Goal: Task Accomplishment & Management: Complete application form

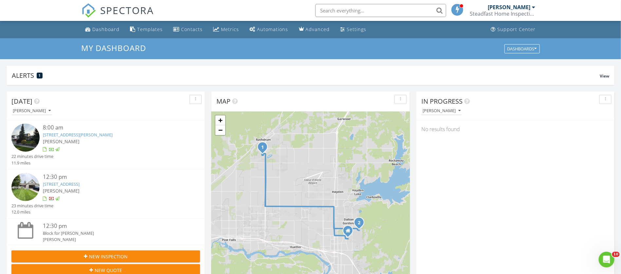
scroll to position [611, 636]
click at [525, 10] on div "[PERSON_NAME]" at bounding box center [509, 7] width 43 height 7
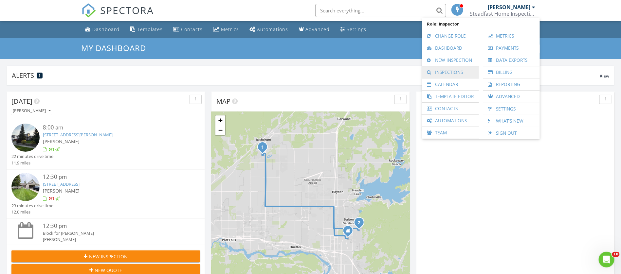
click at [458, 70] on link "Inspections" at bounding box center [450, 72] width 50 height 12
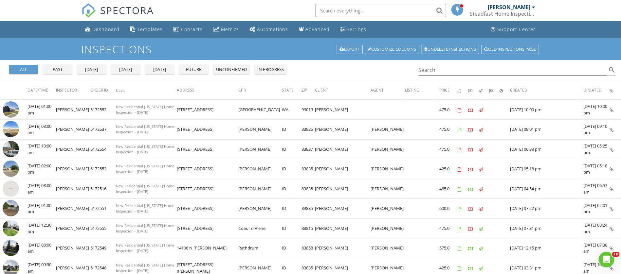
drag, startPoint x: 526, startPoint y: 9, endPoint x: 518, endPoint y: 14, distance: 10.1
click at [526, 9] on div "[PERSON_NAME]" at bounding box center [509, 7] width 43 height 7
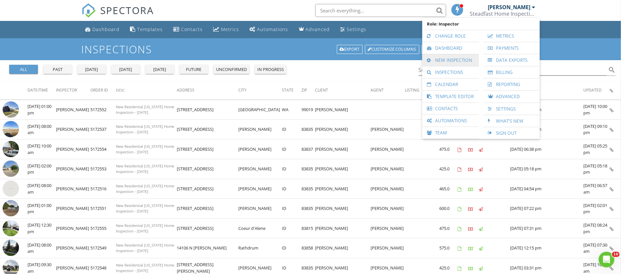
click at [457, 63] on link "New Inspection" at bounding box center [450, 60] width 50 height 12
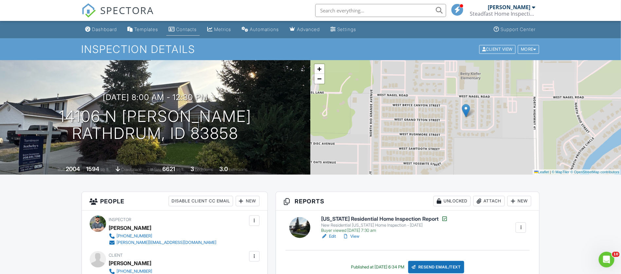
click at [171, 29] on link "Contacts" at bounding box center [182, 30] width 33 height 12
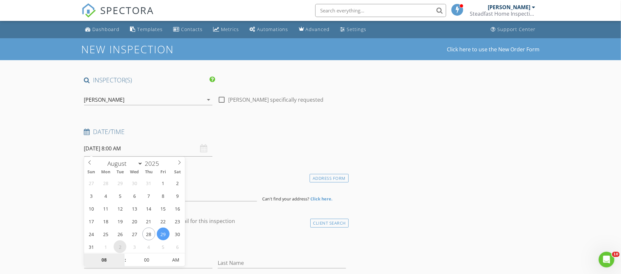
select select "8"
type input "09/02/2025 8:00 AM"
type input "09"
type input "09/02/2025 9:00 AM"
click at [122, 257] on span at bounding box center [122, 257] width 5 height 7
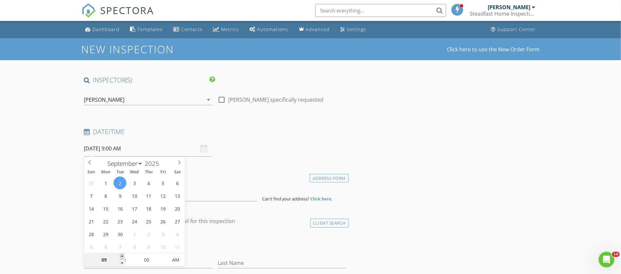
type input "10"
type input "09/02/2025 10:00 AM"
click at [123, 257] on span at bounding box center [122, 257] width 5 height 7
type input "11"
type input "09/02/2025 11:00 AM"
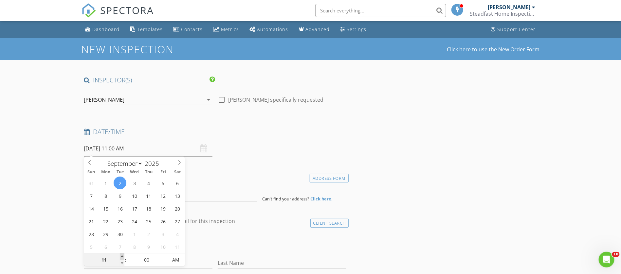
click at [123, 257] on span at bounding box center [122, 257] width 5 height 7
type input "12"
type input "09/02/2025 12:00 PM"
click at [123, 257] on span at bounding box center [122, 257] width 5 height 7
type input "01"
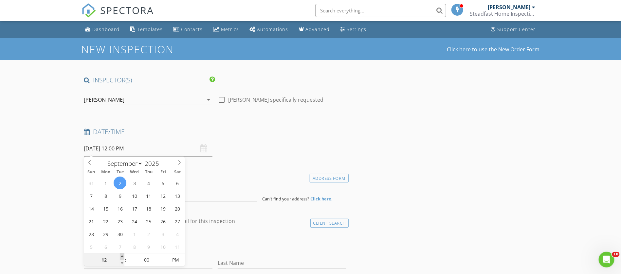
type input "09/02/2025 1:00 PM"
click at [123, 257] on span at bounding box center [122, 257] width 5 height 7
type input "02"
type input "09/02/2025 2:00 PM"
click at [123, 257] on span at bounding box center [122, 257] width 5 height 7
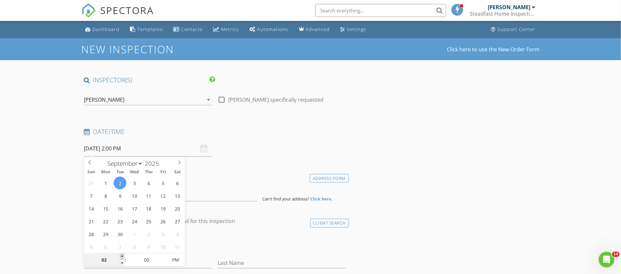
type input "03"
type input "09/02/2025 3:00 PM"
click at [123, 257] on span at bounding box center [122, 257] width 5 height 7
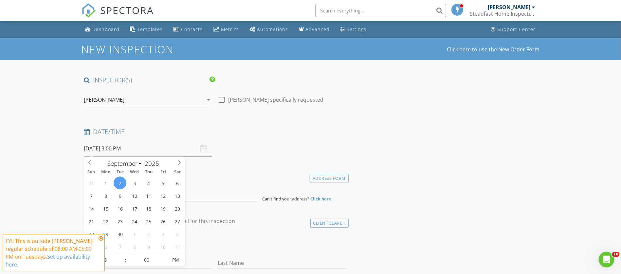
click at [77, 243] on span "FYI: This is outside Adrian Phillips's regular schedule of 08:00 AM-05:00 PM on…" at bounding box center [54, 252] width 102 height 37
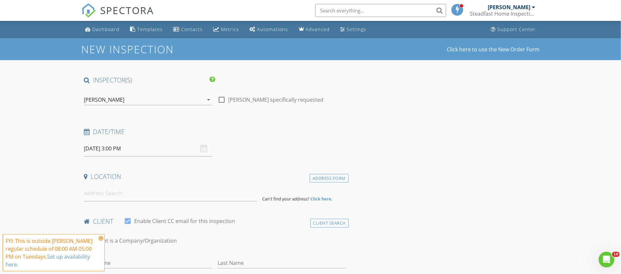
scroll to position [115, 0]
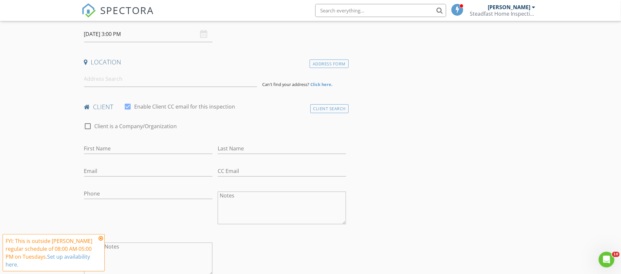
click at [101, 239] on icon at bounding box center [101, 238] width 5 height 5
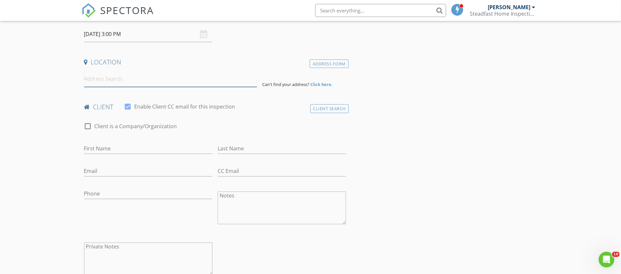
click at [116, 81] on input at bounding box center [170, 79] width 173 height 16
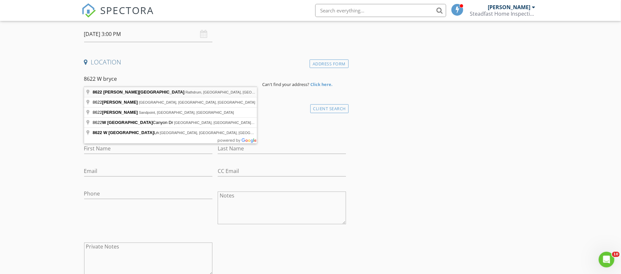
type input "8622 West Bryce Canyon Street, Rathdrum, ID, USA"
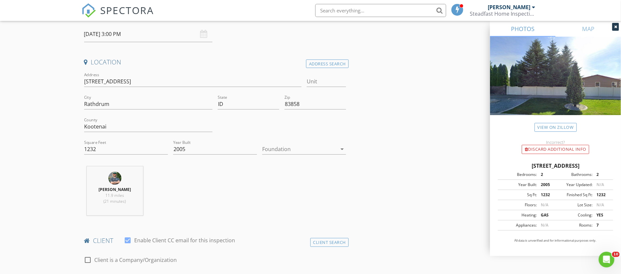
click at [287, 148] on div at bounding box center [299, 149] width 75 height 10
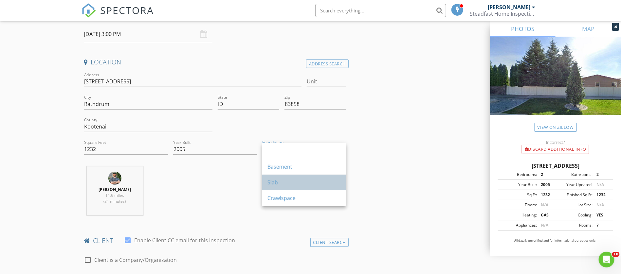
click at [303, 187] on div "Slab" at bounding box center [303, 183] width 73 height 16
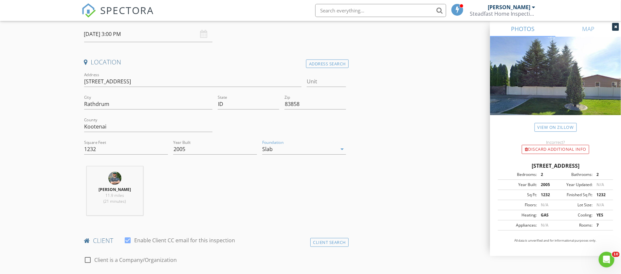
click at [278, 144] on div "Slab" at bounding box center [299, 149] width 75 height 10
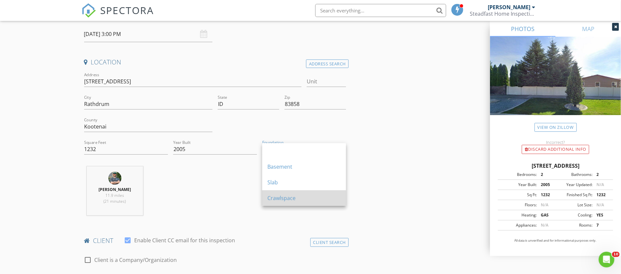
click at [282, 200] on div "Crawlspace" at bounding box center [303, 198] width 73 height 8
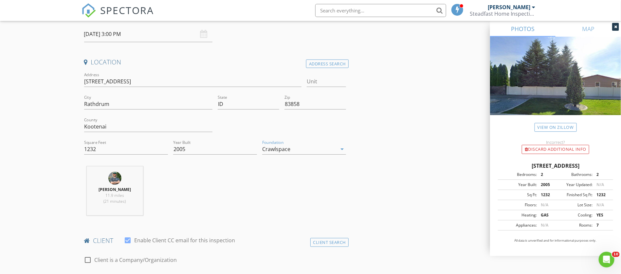
scroll to position [229, 0]
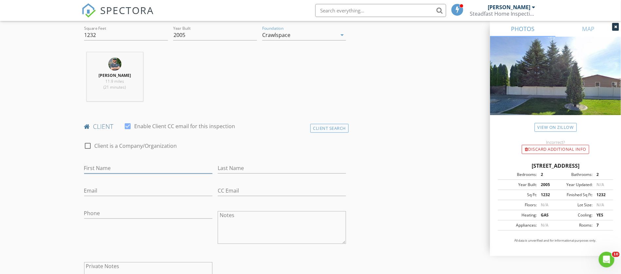
click at [117, 170] on input "First Name" at bounding box center [148, 168] width 128 height 11
type input "Laura & Greg"
click at [225, 163] on input "Last Name" at bounding box center [282, 168] width 128 height 11
type input "Bough"
click at [123, 193] on input "Email" at bounding box center [148, 191] width 128 height 11
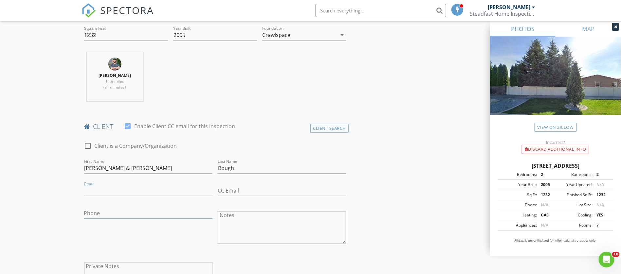
click at [91, 210] on input "Phone" at bounding box center [148, 213] width 128 height 11
type input "425-478-0586"
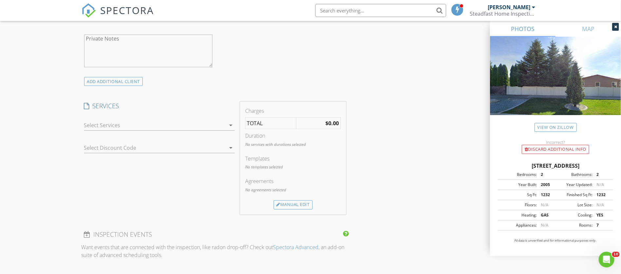
click at [85, 130] on div "arrow_drop_down" at bounding box center [159, 128] width 151 height 17
click at [90, 126] on div at bounding box center [154, 125] width 141 height 10
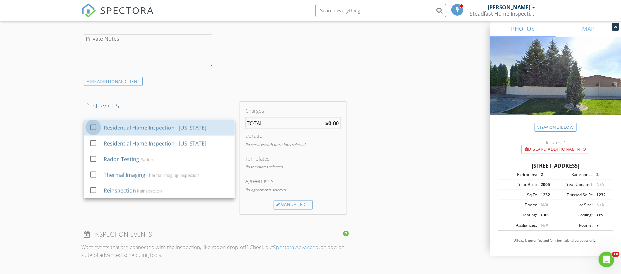
click at [90, 126] on div at bounding box center [93, 127] width 11 height 11
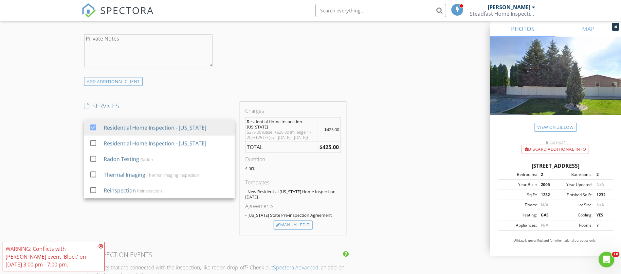
click at [51, 126] on div "New Inspection Click here to use the New Order Form INSPECTOR(S) check_box Adri…" at bounding box center [310, 154] width 621 height 1148
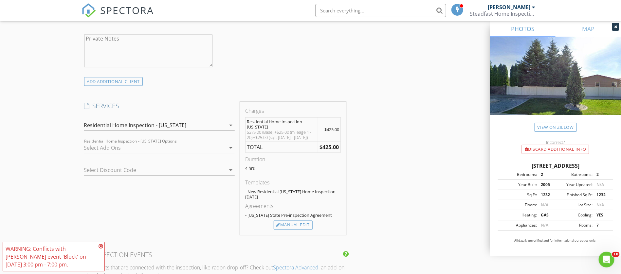
click at [98, 244] on div "WARNING: Conflicts with Adrian Phillips's event 'Block' on 09/02/2025 3:00 pm -…" at bounding box center [54, 256] width 102 height 29
click at [99, 247] on icon at bounding box center [101, 246] width 5 height 5
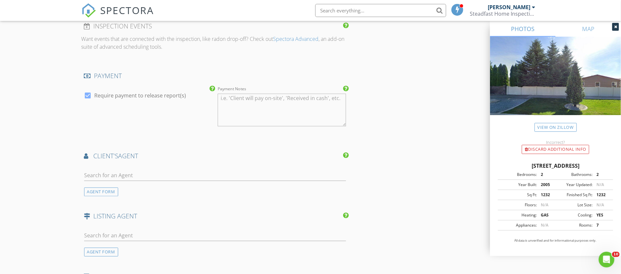
scroll to position [910, 0]
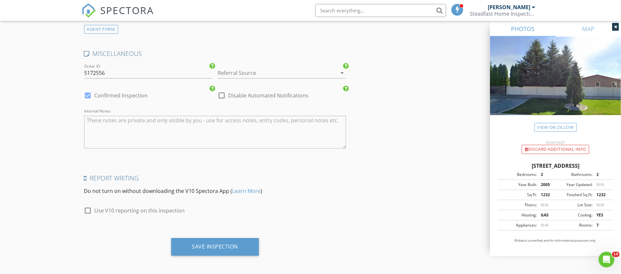
click at [117, 118] on textarea "Internal Notes" at bounding box center [215, 132] width 262 height 33
click at [127, 121] on textarea "CBS code: Client Arriving: Concerns:" at bounding box center [215, 132] width 262 height 33
click at [132, 122] on textarea "CBS code: Client Arriving: Concerns:" at bounding box center [215, 132] width 262 height 33
click at [113, 132] on textarea "CBS code: Client Arriving: they are not Concerns:" at bounding box center [215, 132] width 262 height 33
type textarea "CBS code: Client Arriving: they are not Concerns:"
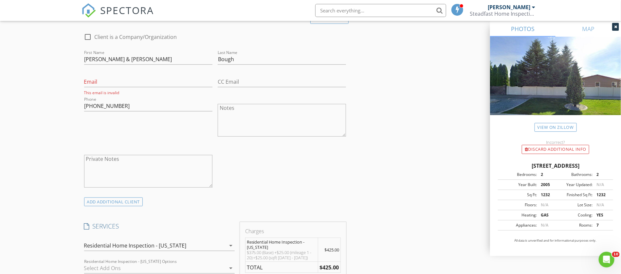
scroll to position [0, 0]
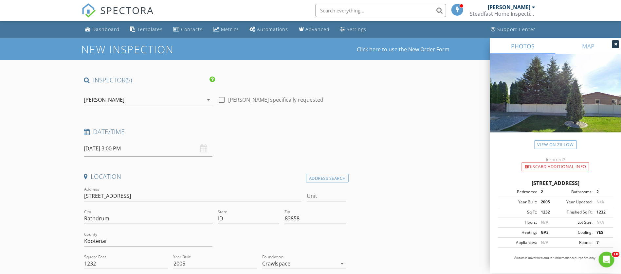
click at [101, 147] on input "09/02/2025 3:00 PM" at bounding box center [148, 149] width 128 height 16
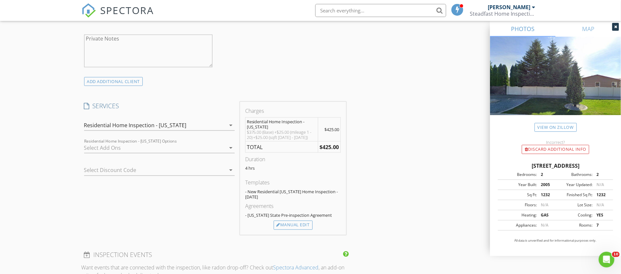
scroll to position [687, 0]
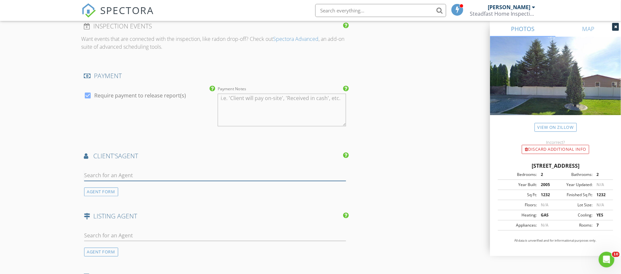
click at [135, 175] on input "text" at bounding box center [215, 175] width 262 height 11
type input "shannon"
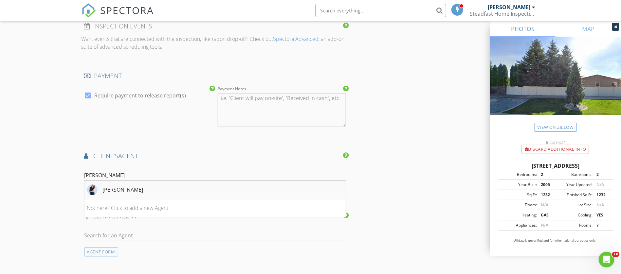
click at [131, 193] on div "Shannon Knight" at bounding box center [115, 190] width 56 height 10
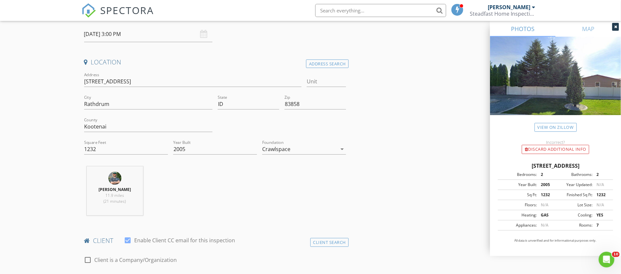
scroll to position [229, 0]
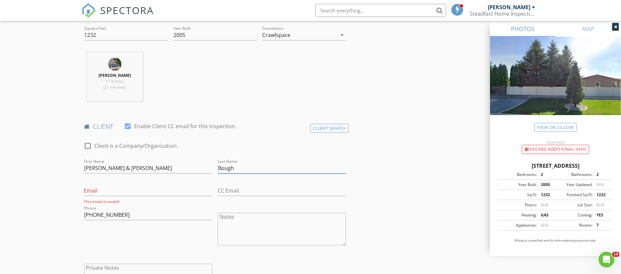
click at [234, 166] on input "Bough" at bounding box center [282, 168] width 128 height 11
click at [264, 167] on input "Bough" at bounding box center [282, 168] width 128 height 11
click at [185, 188] on input "Email" at bounding box center [148, 191] width 128 height 11
click at [163, 168] on input "Laura & Greg" at bounding box center [148, 168] width 128 height 11
click at [146, 184] on div "Email This email is invalid" at bounding box center [148, 193] width 128 height 23
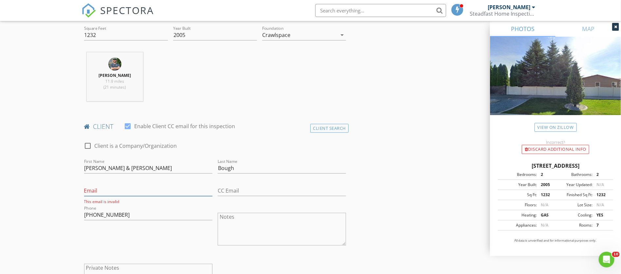
click at [141, 192] on input "Email" at bounding box center [148, 191] width 128 height 11
click at [143, 169] on input "Laura & Greg" at bounding box center [148, 168] width 128 height 11
click at [146, 186] on input "Email" at bounding box center [148, 191] width 128 height 11
click at [146, 170] on input "Laura & Greg" at bounding box center [148, 168] width 128 height 11
click at [140, 187] on input "Email" at bounding box center [148, 191] width 128 height 11
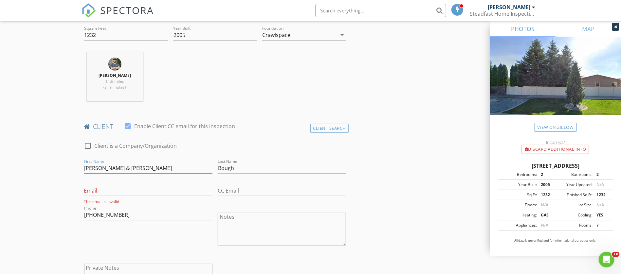
click at [140, 164] on input "Laura & Greg" at bounding box center [148, 168] width 128 height 11
click at [136, 189] on input "Email" at bounding box center [148, 191] width 128 height 11
click at [134, 169] on input "Laura & Greg" at bounding box center [148, 168] width 128 height 11
click at [135, 190] on input "Email" at bounding box center [148, 191] width 128 height 11
click at [136, 170] on input "Laura & Greg" at bounding box center [148, 168] width 128 height 11
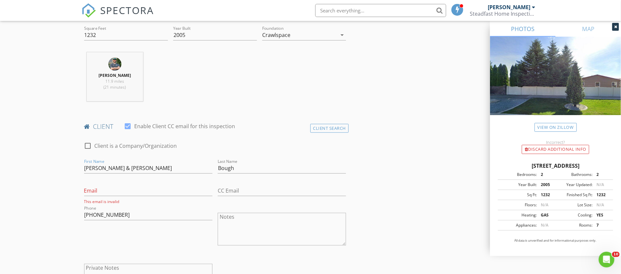
click at [149, 182] on div "Email This email is invalid" at bounding box center [148, 193] width 128 height 23
click at [146, 186] on input "Email" at bounding box center [148, 191] width 128 height 11
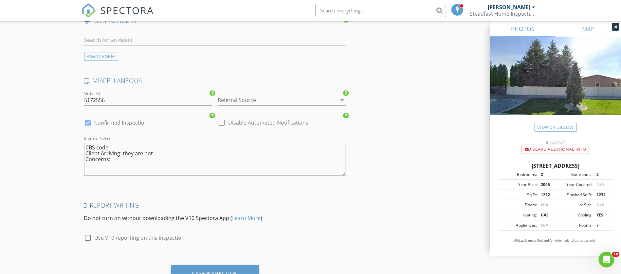
scroll to position [1057, 0]
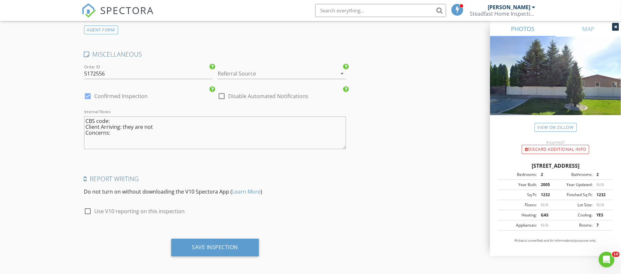
click at [130, 117] on textarea "CBS code: Client Arriving: they are not Concerns:" at bounding box center [215, 133] width 262 height 33
click at [131, 129] on textarea "CBS code: Client Arriving: they are not Concerns:" at bounding box center [215, 133] width 262 height 33
click at [127, 117] on textarea "CBS code: Client Arriving: they are not Concerns:" at bounding box center [215, 133] width 262 height 33
click at [126, 130] on textarea "CBS code: Client Arriving: they are not Concerns:" at bounding box center [215, 133] width 262 height 33
click at [126, 118] on textarea "CBS code: Client Arriving: they are not Concerns:" at bounding box center [215, 133] width 262 height 33
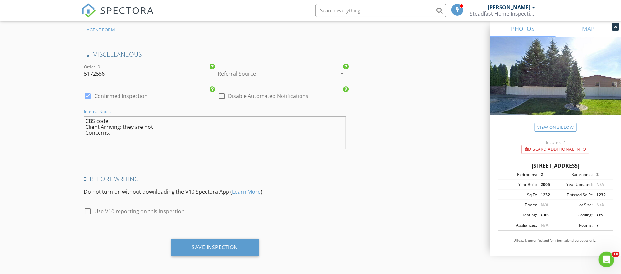
click at [126, 131] on textarea "CBS code: Client Arriving: they are not Concerns:" at bounding box center [215, 133] width 262 height 33
click at [124, 118] on textarea "CBS code: Client Arriving: they are not Concerns:" at bounding box center [215, 133] width 262 height 33
click at [120, 133] on textarea "CBS code: Client Arriving: they are not Concerns:" at bounding box center [215, 133] width 262 height 33
click at [120, 119] on textarea "CBS code: Client Arriving: they are not Concerns:" at bounding box center [215, 133] width 262 height 33
click at [159, 125] on textarea "CBS code: Client Arriving: they are not Concerns:" at bounding box center [215, 133] width 262 height 33
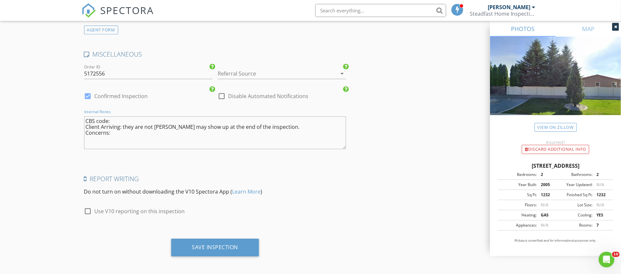
drag, startPoint x: 123, startPoint y: 125, endPoint x: 152, endPoint y: 125, distance: 29.8
click at [152, 125] on textarea "CBS code: Client Arriving: they are not Mark Lang may show up at the end of the…" at bounding box center [215, 133] width 262 height 33
click at [179, 134] on textarea "CBS code: Client Arriving: CALL GREG ON DRIVE HOME. Mark Lang may show up at th…" at bounding box center [215, 133] width 262 height 33
drag, startPoint x: 200, startPoint y: 131, endPoint x: 193, endPoint y: 136, distance: 8.4
click at [193, 139] on textarea "CBS code: Client Arriving: CALL GREG ON DRIVE HOME. Mark Lang may show up at th…" at bounding box center [215, 133] width 262 height 33
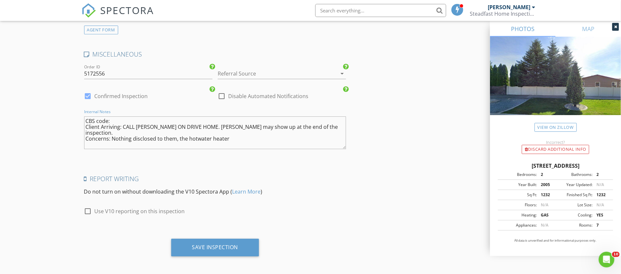
click at [197, 130] on textarea "CBS code: Client Arriving: CALL GREG ON DRIVE HOME. Mark Lang may show up at th…" at bounding box center [215, 133] width 262 height 33
click at [232, 132] on textarea "CBS code: Client Arriving: CALL GREG ON DRIVE HOME. Mark Lang may show up at th…" at bounding box center [215, 133] width 262 height 33
click at [255, 142] on textarea "CBS code: Client Arriving: CALL GREG ON DRIVE HOME. Mark Lang may show up at th…" at bounding box center [215, 133] width 262 height 33
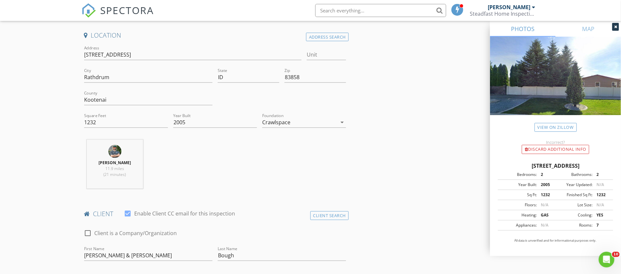
scroll to position [256, 0]
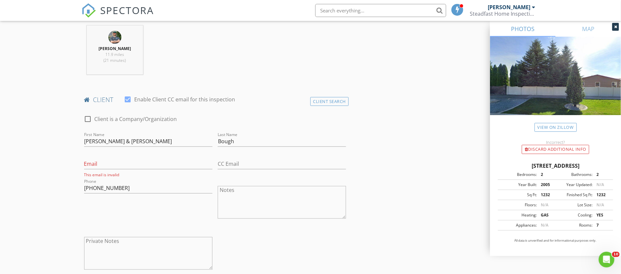
type textarea "CBS code: Client Arriving: CALL GREG ON DRIVE HOME. Mark Lang may show up at th…"
click at [117, 164] on input "Email" at bounding box center [148, 164] width 128 height 11
type input "gregbough002@gmail.com"
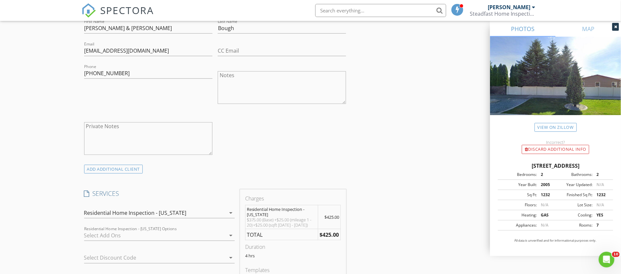
scroll to position [0, 0]
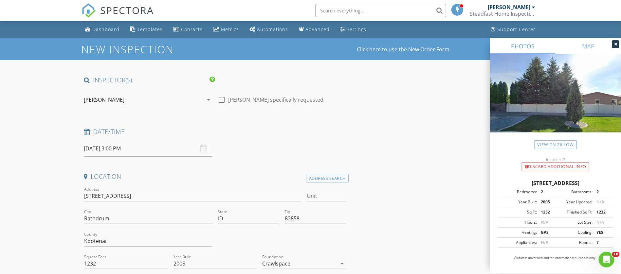
click at [96, 148] on input "09/02/2025 3:00 PM" at bounding box center [148, 149] width 128 height 16
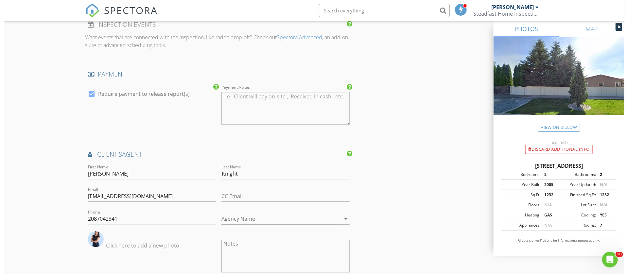
scroll to position [1056, 0]
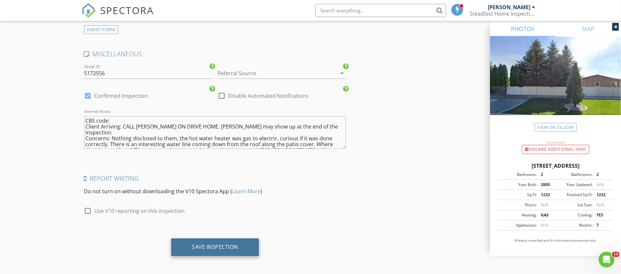
click at [224, 244] on div "Save Inspection" at bounding box center [215, 247] width 46 height 7
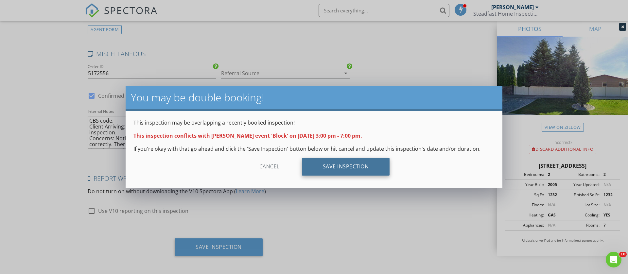
click at [360, 173] on div "Save Inspection" at bounding box center [346, 167] width 88 height 18
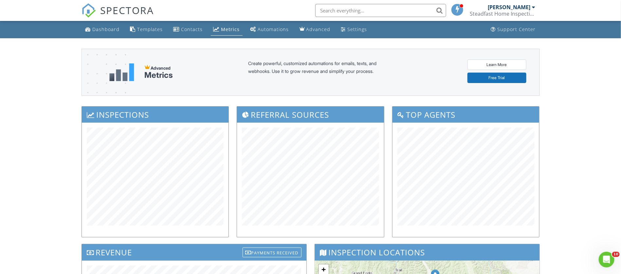
click at [493, 6] on div "[PERSON_NAME]" at bounding box center [509, 7] width 43 height 7
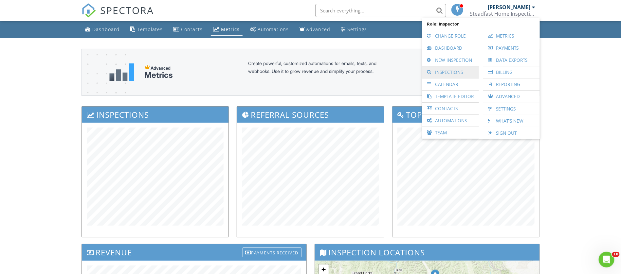
click at [463, 74] on link "Inspections" at bounding box center [450, 72] width 50 height 12
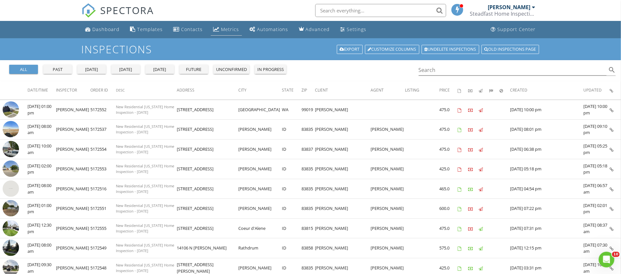
click at [221, 30] on div "Metrics" at bounding box center [230, 29] width 18 height 6
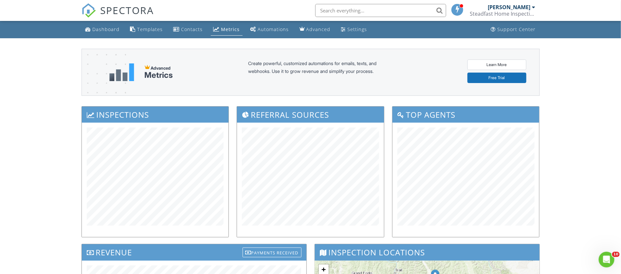
drag, startPoint x: 496, startPoint y: 7, endPoint x: 476, endPoint y: 52, distance: 49.5
click at [495, 7] on div "[PERSON_NAME]" at bounding box center [509, 7] width 43 height 7
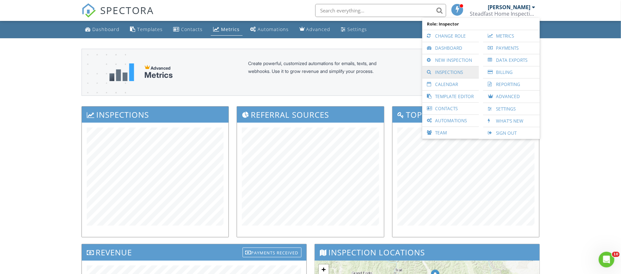
click at [459, 70] on link "Inspections" at bounding box center [450, 72] width 50 height 12
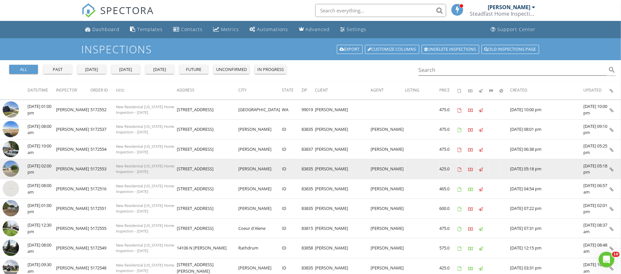
click at [11, 167] on img at bounding box center [11, 169] width 16 height 16
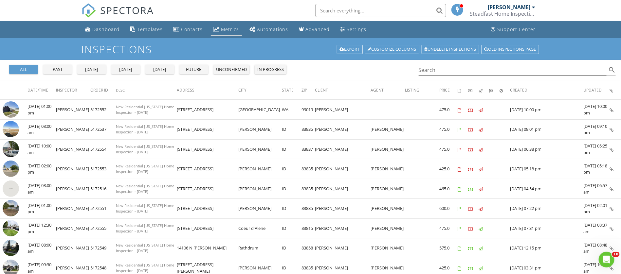
click at [222, 35] on link "Metrics" at bounding box center [226, 30] width 31 height 12
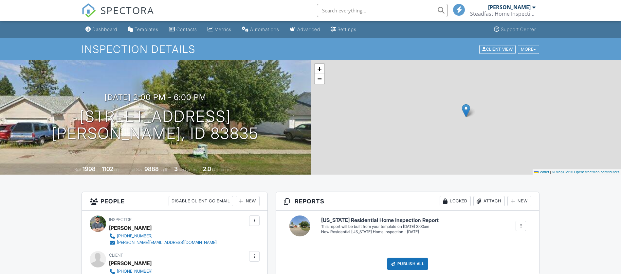
drag, startPoint x: 0, startPoint y: 0, endPoint x: 93, endPoint y: 164, distance: 188.6
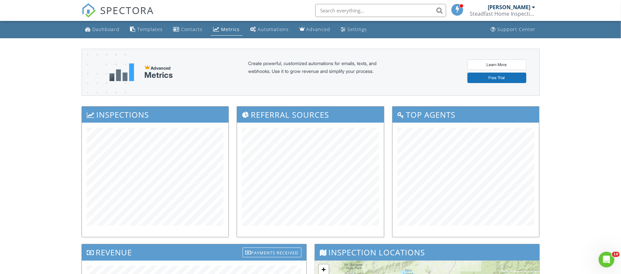
click at [508, 16] on div "Steadfast Home Inspection INW" at bounding box center [502, 13] width 65 height 7
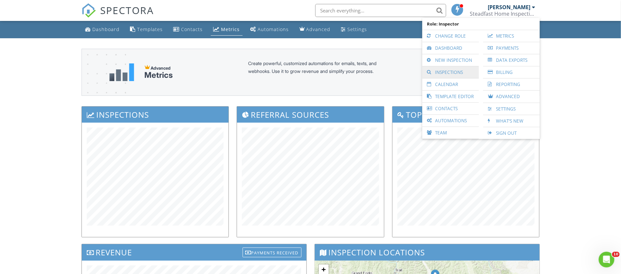
click at [459, 72] on link "Inspections" at bounding box center [450, 72] width 50 height 12
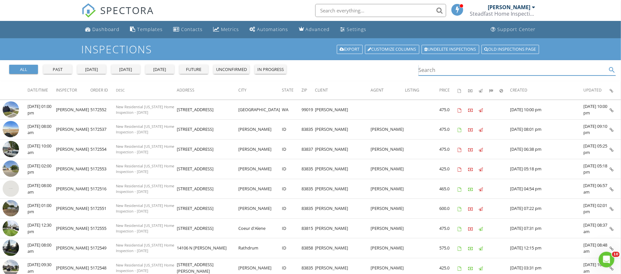
click at [488, 72] on input "Search" at bounding box center [513, 70] width 188 height 11
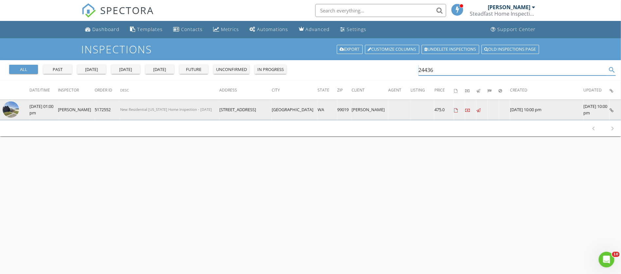
type input "24436"
click at [17, 113] on img at bounding box center [11, 109] width 16 height 16
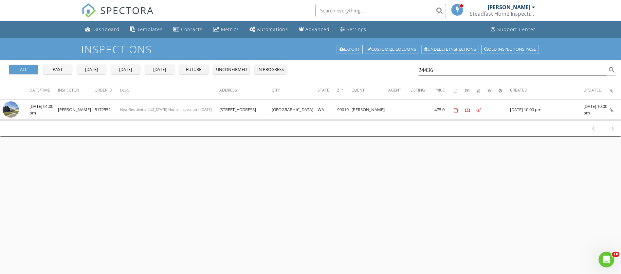
click at [190, 71] on div "future" at bounding box center [194, 69] width 24 height 7
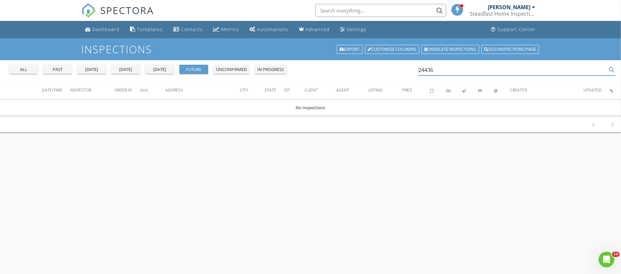
drag, startPoint x: 438, startPoint y: 72, endPoint x: 406, endPoint y: 70, distance: 31.4
click at [411, 74] on div "all past yesterday today tomorrow future unconfirmed in progress 24436 search" at bounding box center [310, 70] width 621 height 21
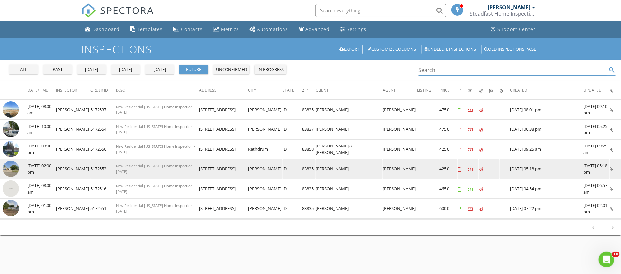
click at [13, 170] on img at bounding box center [11, 169] width 16 height 16
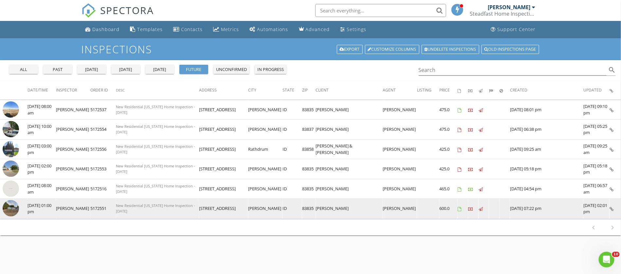
click at [9, 207] on img at bounding box center [11, 208] width 16 height 16
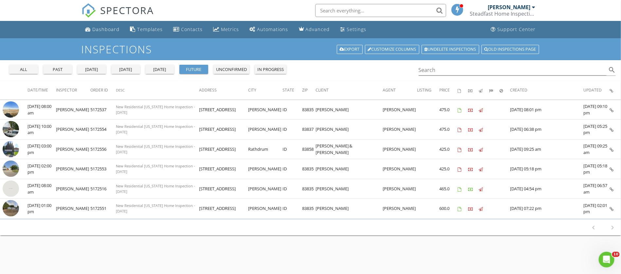
click at [22, 72] on div "all" at bounding box center [24, 69] width 24 height 7
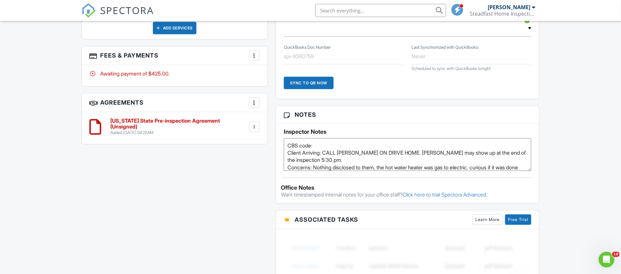
click at [211, 181] on div "All emails and texts are disabled for this inspection! All emails and texts hav…" at bounding box center [311, 99] width 466 height 595
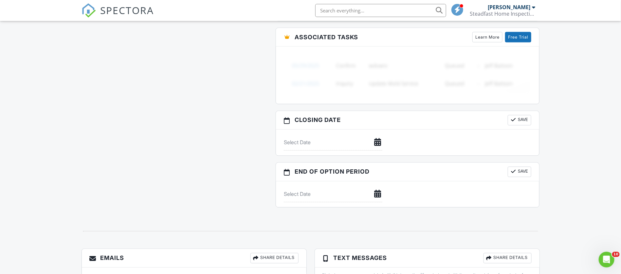
scroll to position [458, 0]
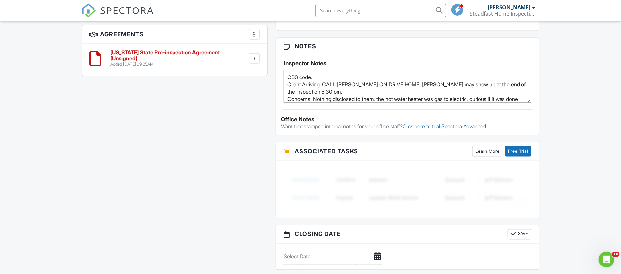
click at [339, 85] on textarea "CBS code: Client Arriving: CALL GREG ON DRIVE HOME. Mark Lang may show up at th…" at bounding box center [408, 86] width 248 height 33
click at [326, 82] on textarea "CBS code: Client Arriving: CALL GREG ON DRIVE HOME. Mark Lang may show up at th…" at bounding box center [408, 86] width 248 height 33
drag, startPoint x: 347, startPoint y: 90, endPoint x: 333, endPoint y: 90, distance: 13.7
click at [333, 90] on textarea "CBS code: Client Arriving: CALL GREG ON DRIVE HOME. Mark Lang may show up at th…" at bounding box center [408, 86] width 248 height 33
type textarea "CBS code: Client Arriving: CALL GREG ON DRIVE HOME. Mark Lang may show up at th…"
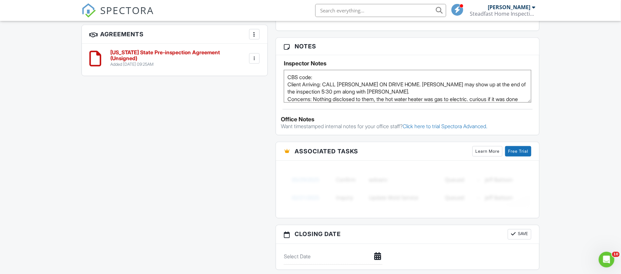
click at [240, 129] on div "All emails and texts are disabled for this inspection! All emails and texts hav…" at bounding box center [311, 31] width 466 height 595
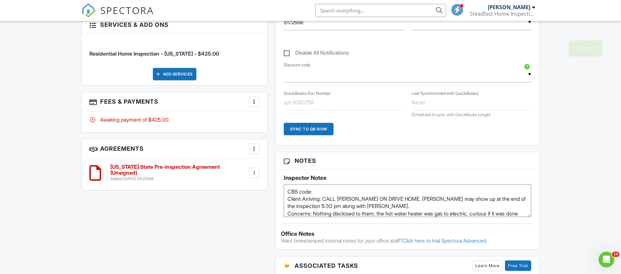
scroll to position [0, 0]
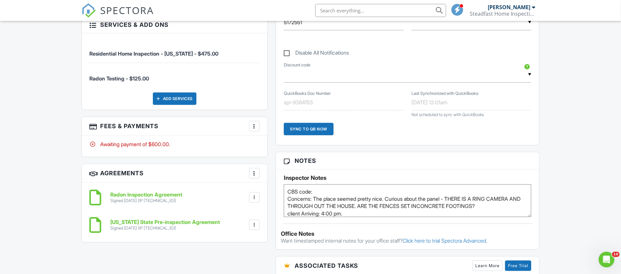
scroll to position [229, 0]
